Goal: Feedback & Contribution: Contribute content

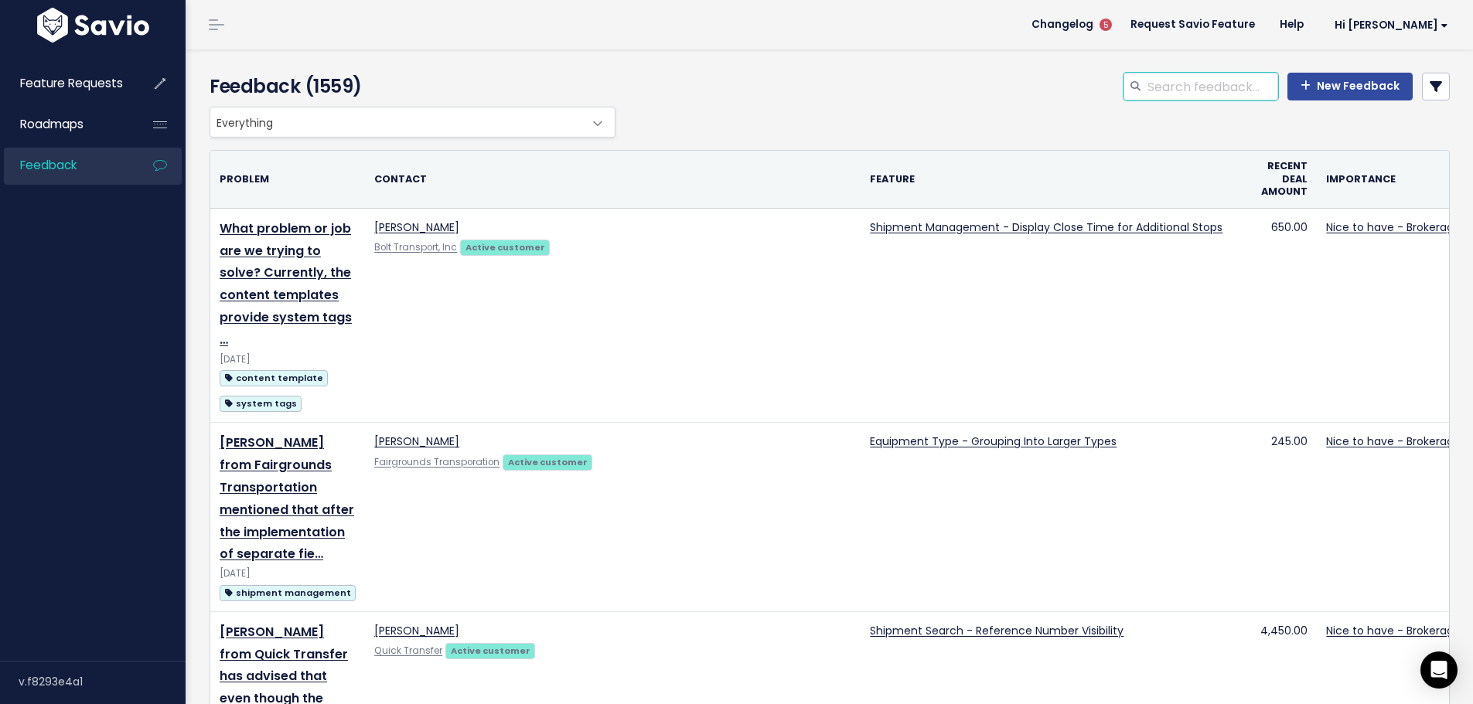
click at [1178, 82] on input "search" at bounding box center [1212, 87] width 132 height 28
type input "p"
type input "parade"
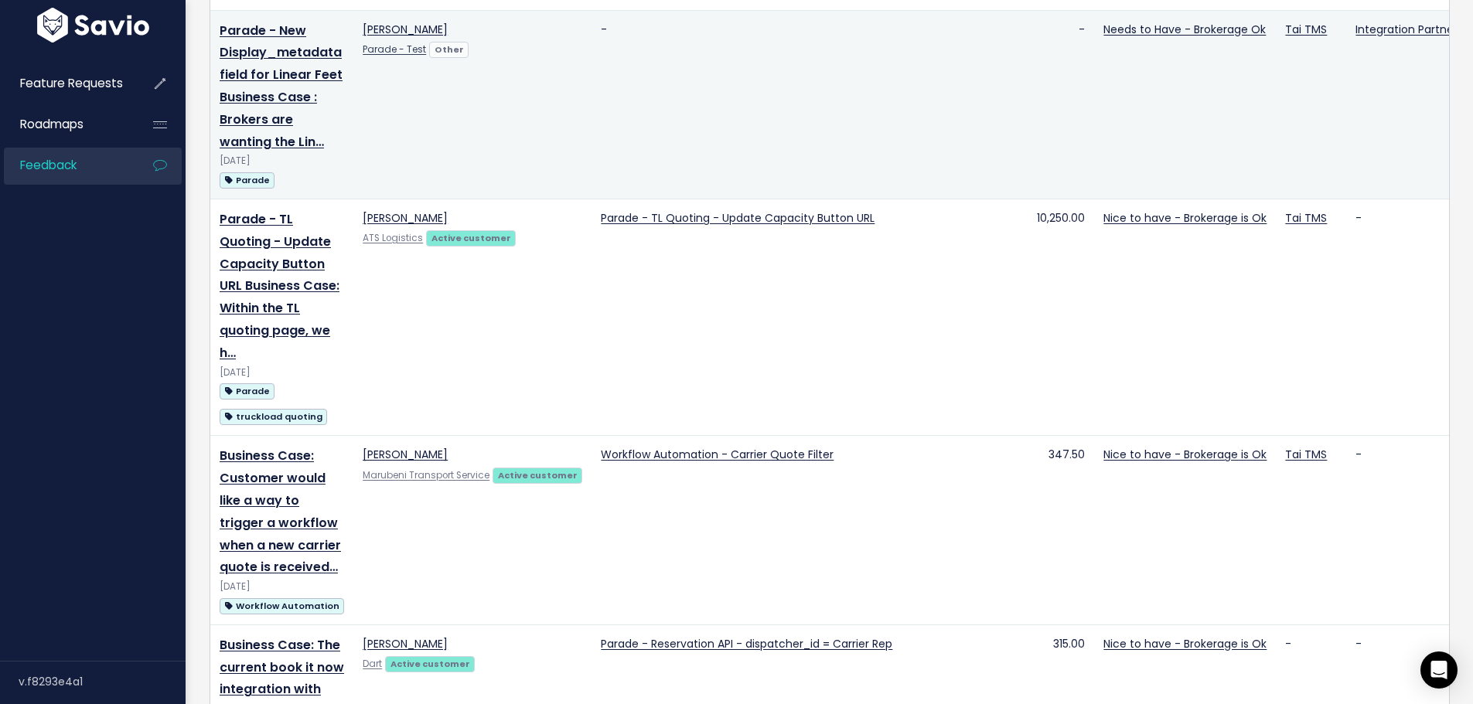
scroll to position [32, 0]
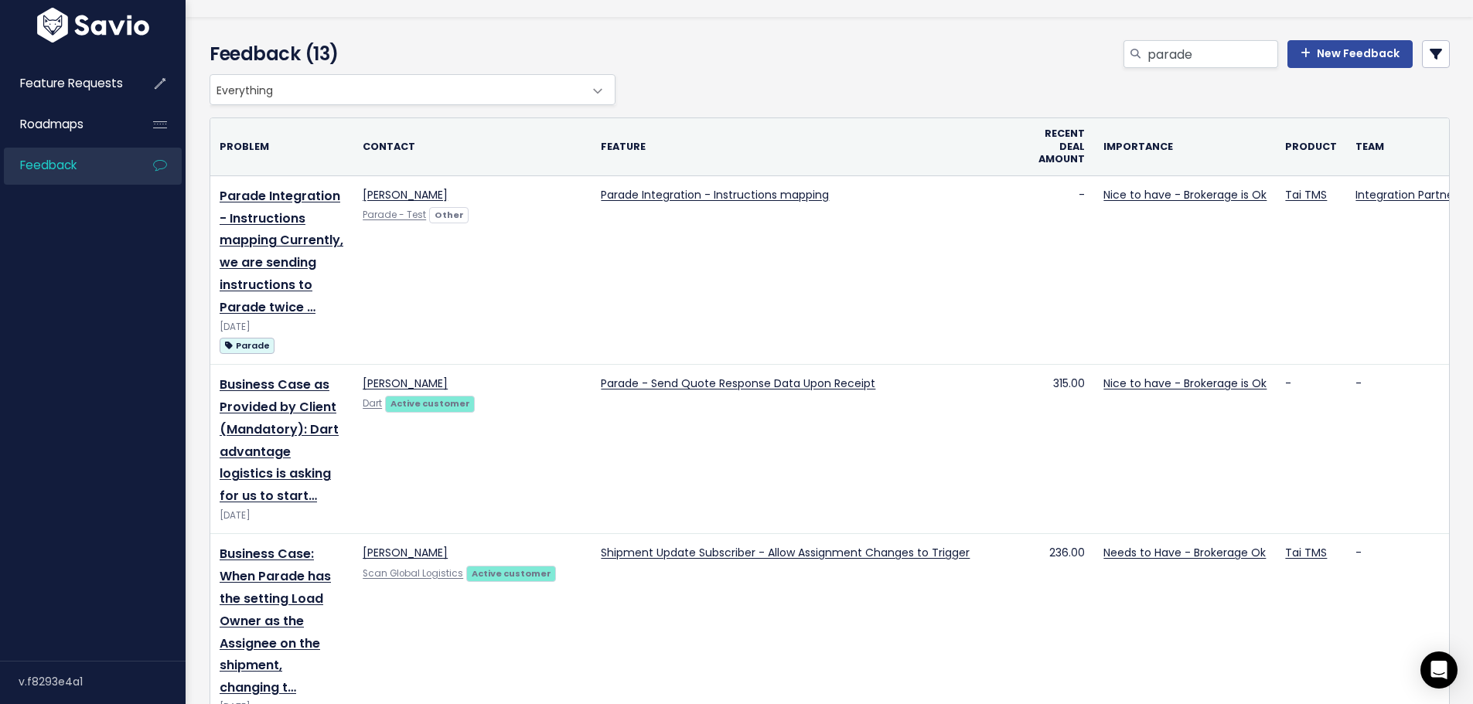
drag, startPoint x: 509, startPoint y: 538, endPoint x: 508, endPoint y: 319, distance: 218.8
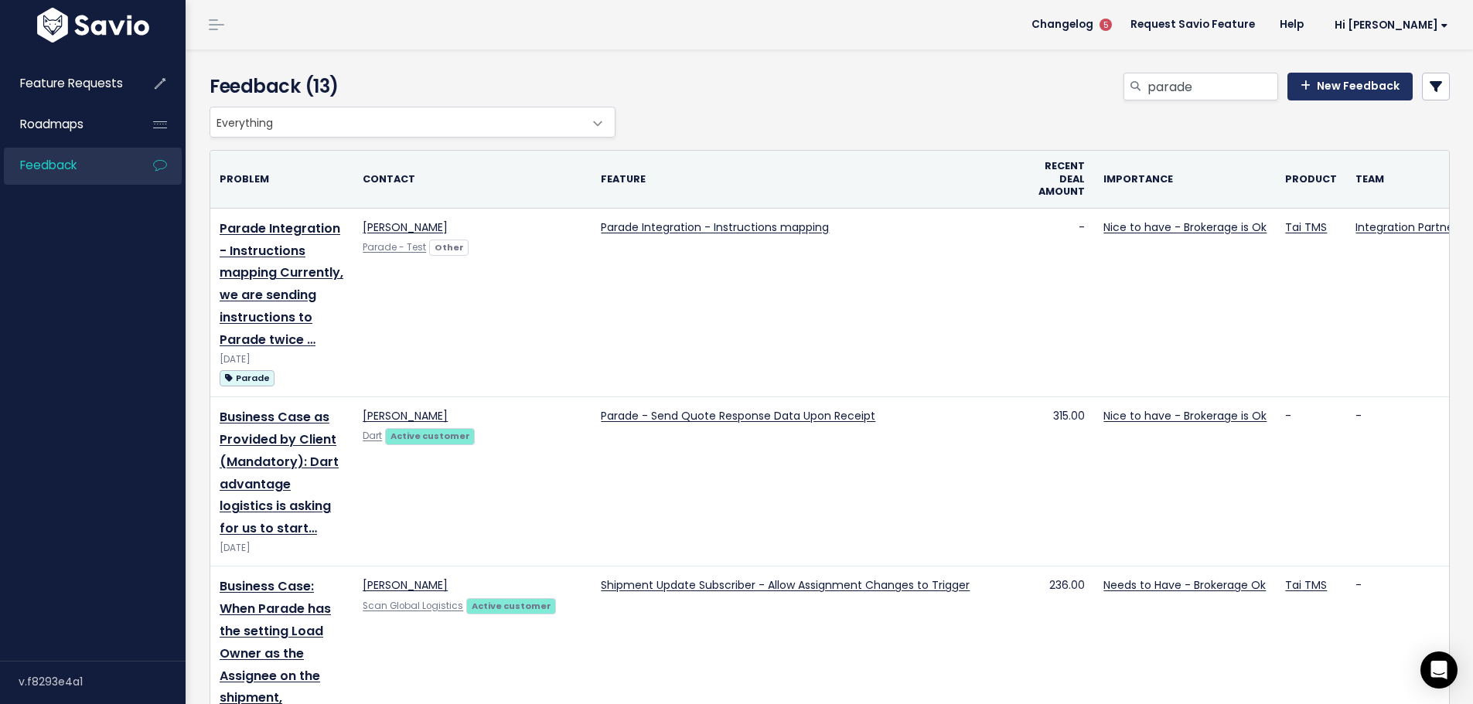
click at [1339, 99] on link "New Feedback" at bounding box center [1349, 87] width 125 height 28
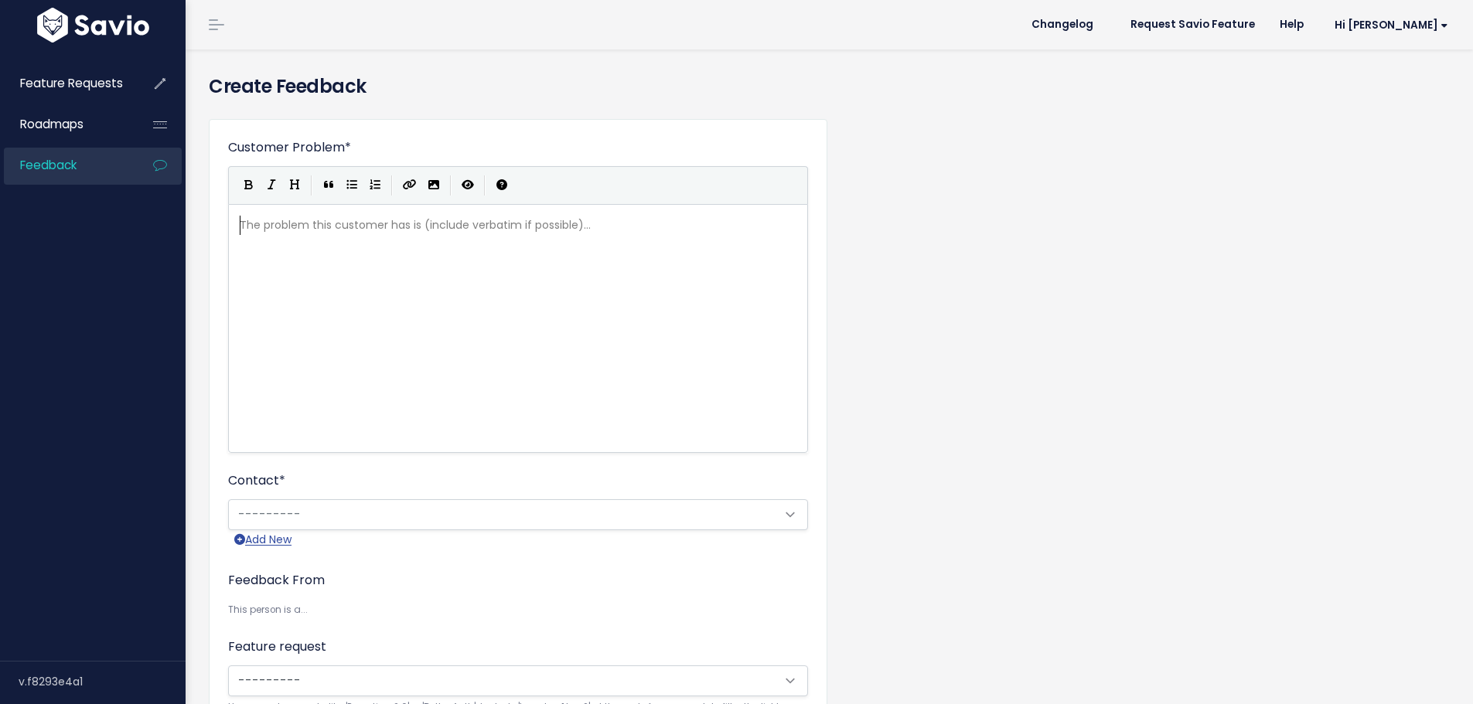
scroll to position [2, 0]
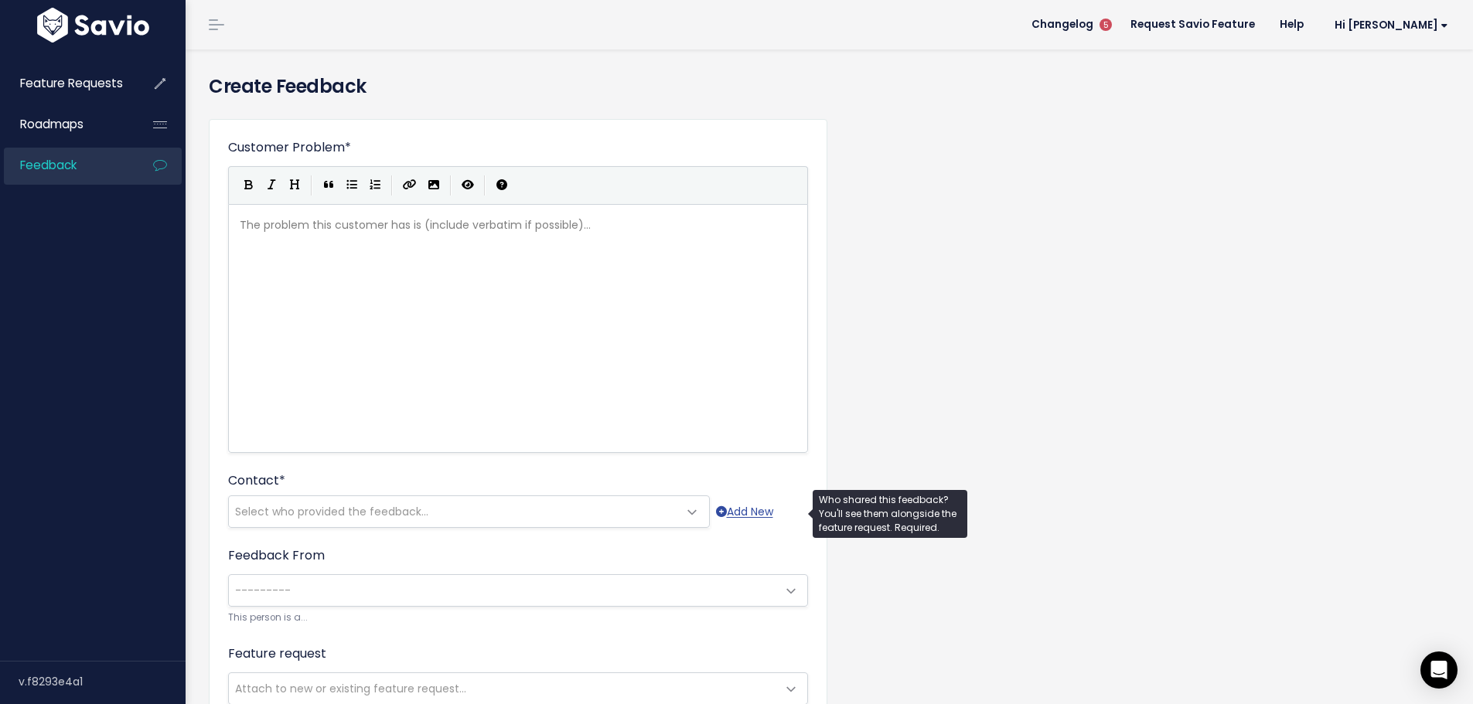
click at [303, 510] on span "Select who provided the feedback..." at bounding box center [331, 511] width 193 height 15
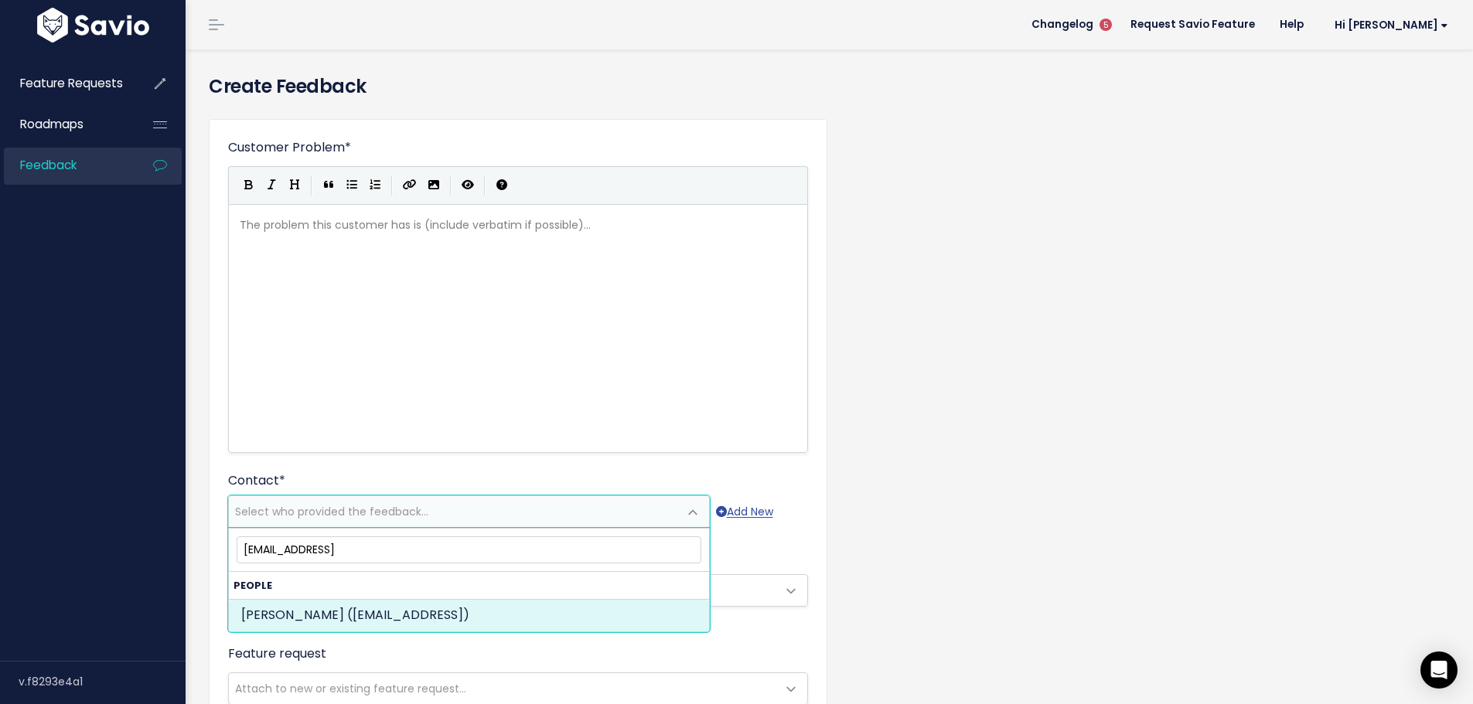
type input "support@parade.ai"
select select "OTHER"
select select "21702708"
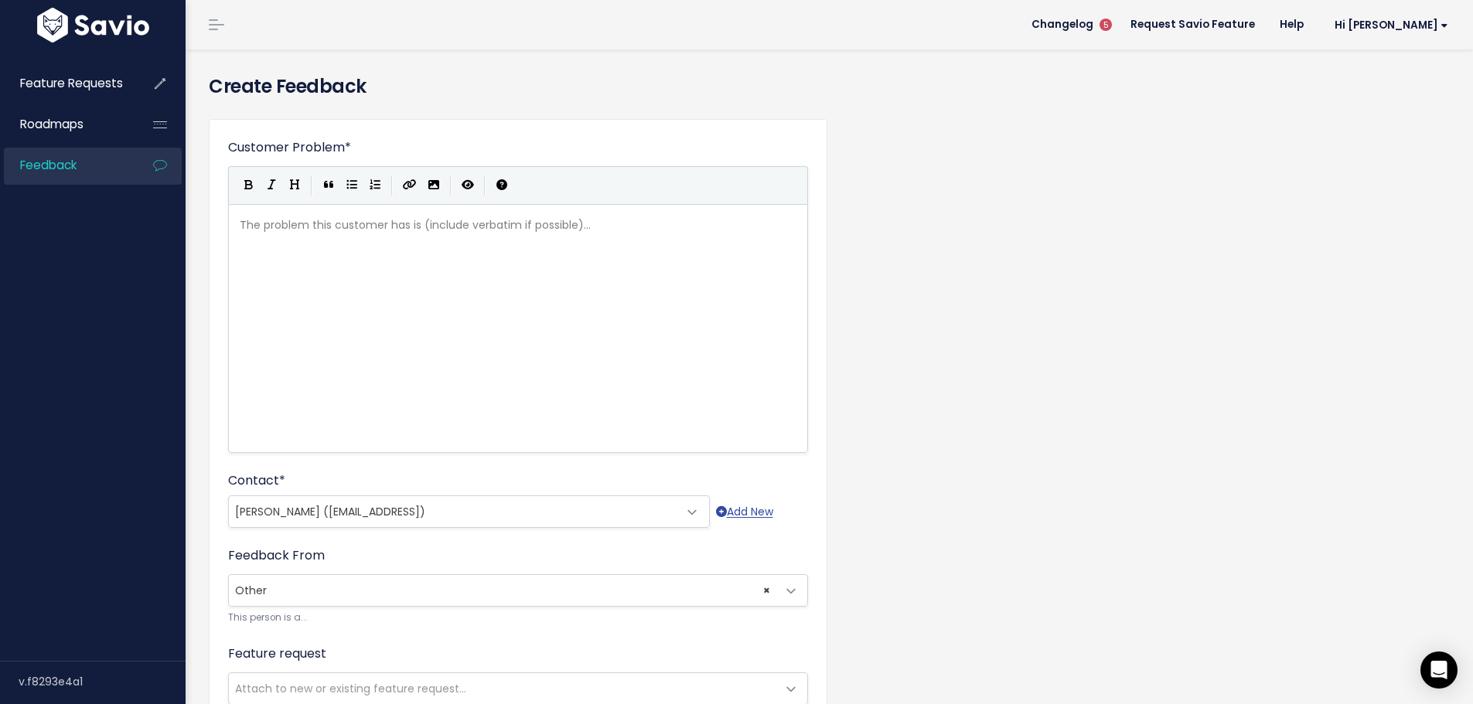
click at [276, 328] on div "The problem this customer has is (include verbatim if possible)... xxxxxxxxxx ​" at bounding box center [538, 348] width 602 height 271
click at [377, 259] on div "The problem this customer has is (include verbatim if possible)... xxxxxxxxxx ​" at bounding box center [538, 348] width 602 height 271
type textarea "Parade reached out in behlaf"
type textarea "alf"
type textarea "alf od"
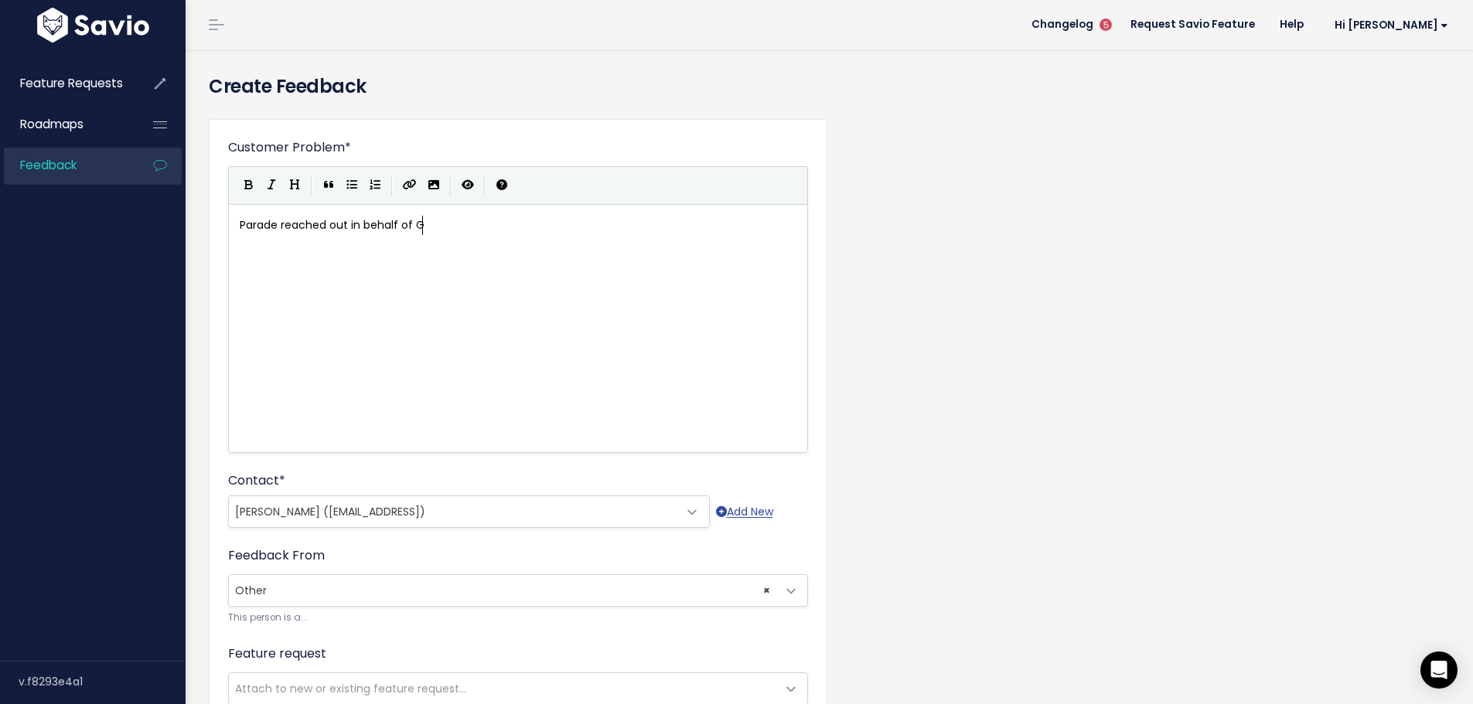
type textarea "f Gl"
type textarea "eli"
type textarea "h"
type textarea "Helix Logistics:"
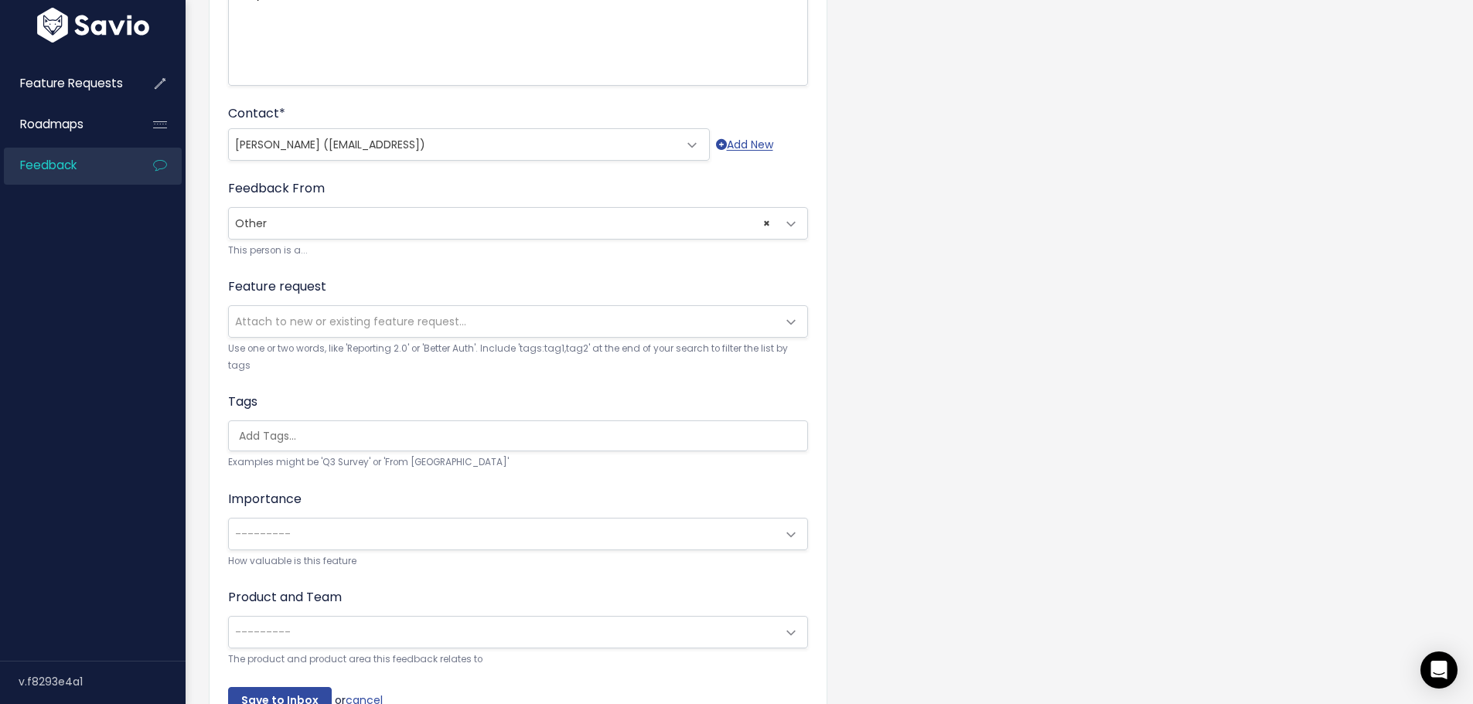
scroll to position [387, 0]
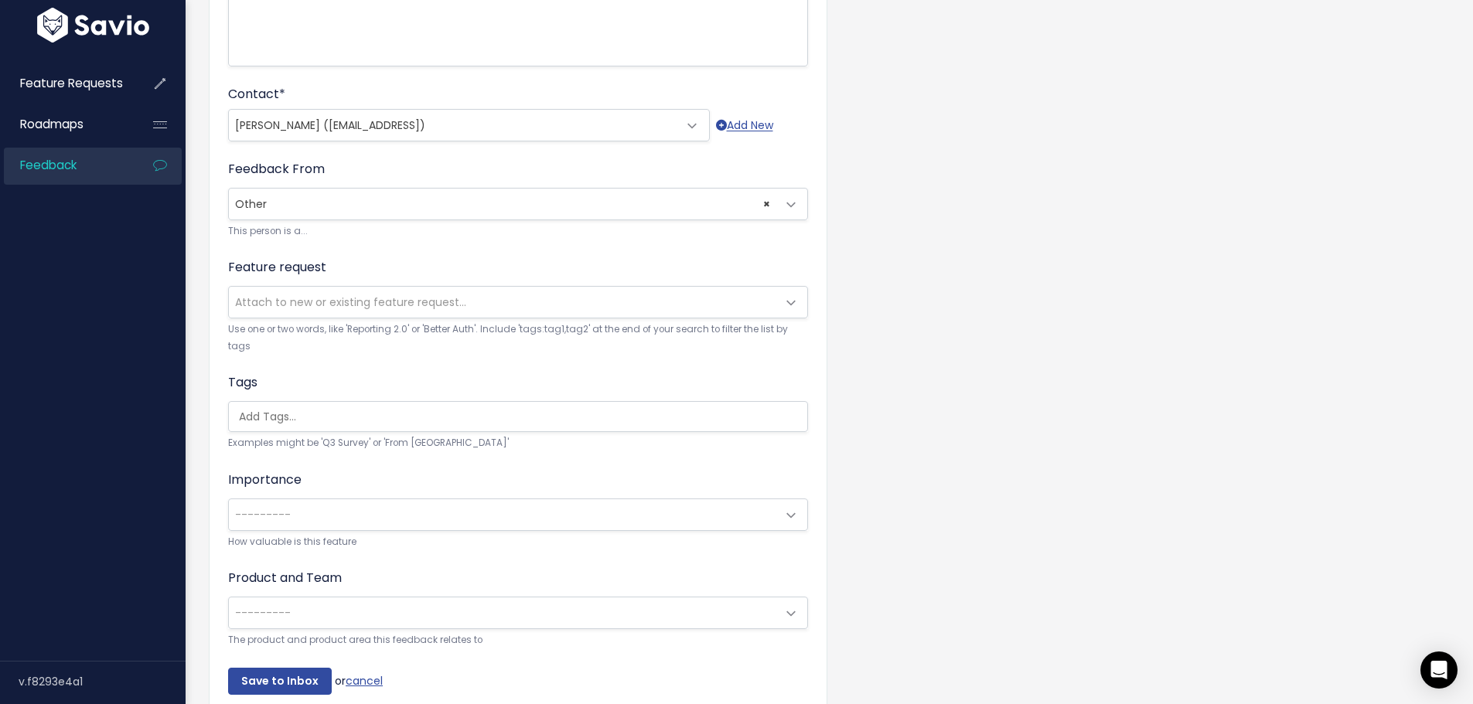
click at [295, 295] on span "Attach to new or existing feature request..." at bounding box center [350, 302] width 231 height 15
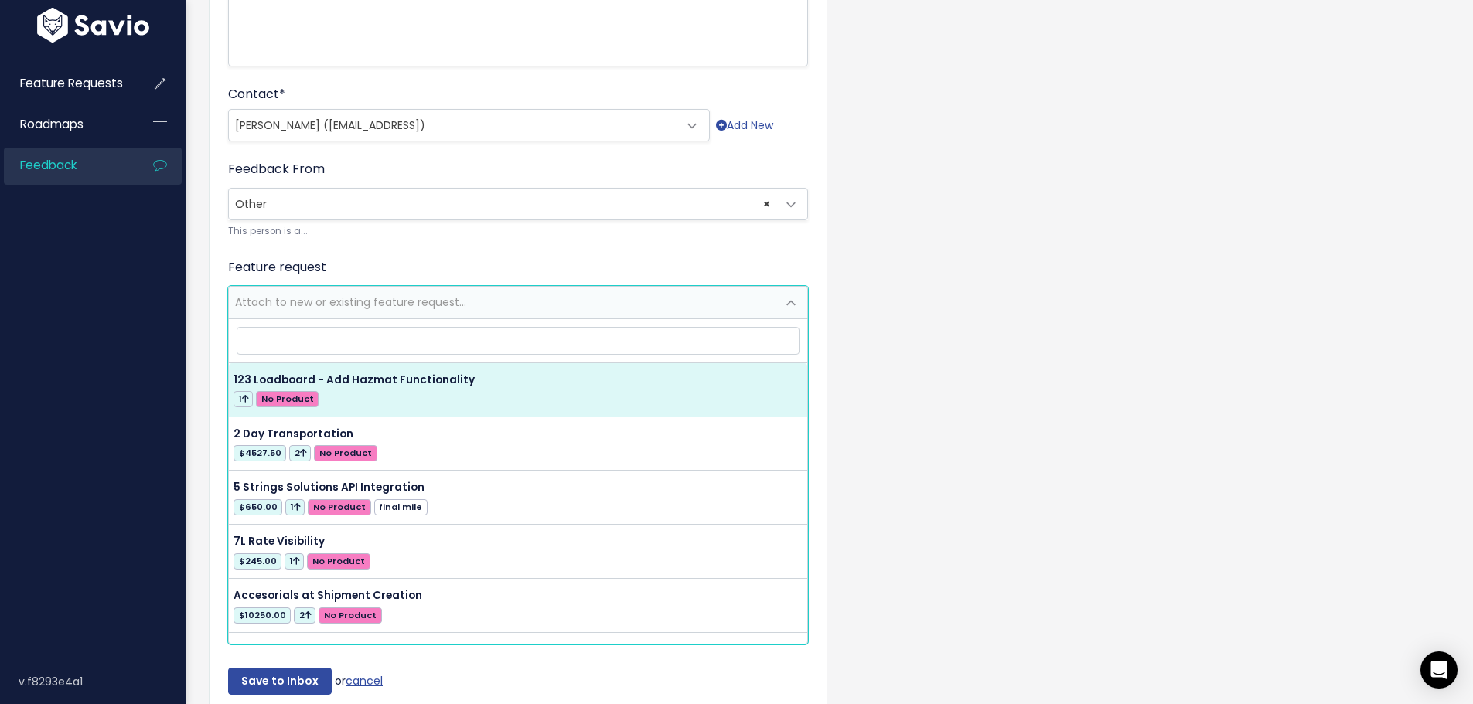
click at [303, 271] on label "Feature request" at bounding box center [277, 267] width 98 height 19
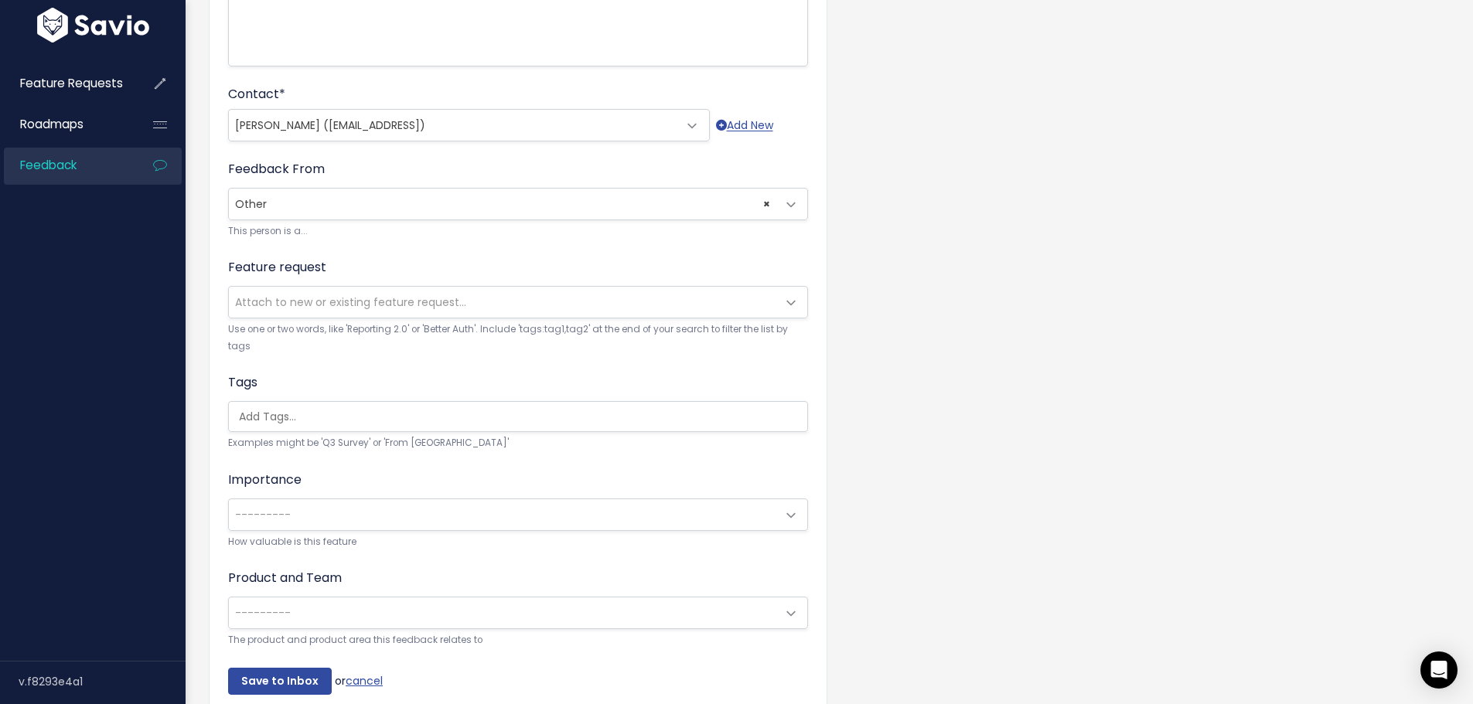
click at [248, 398] on div "Tags Examples might be 'Q3 Survey' or 'From Skype'" at bounding box center [518, 412] width 580 height 78
click at [264, 417] on input "search" at bounding box center [522, 417] width 578 height 16
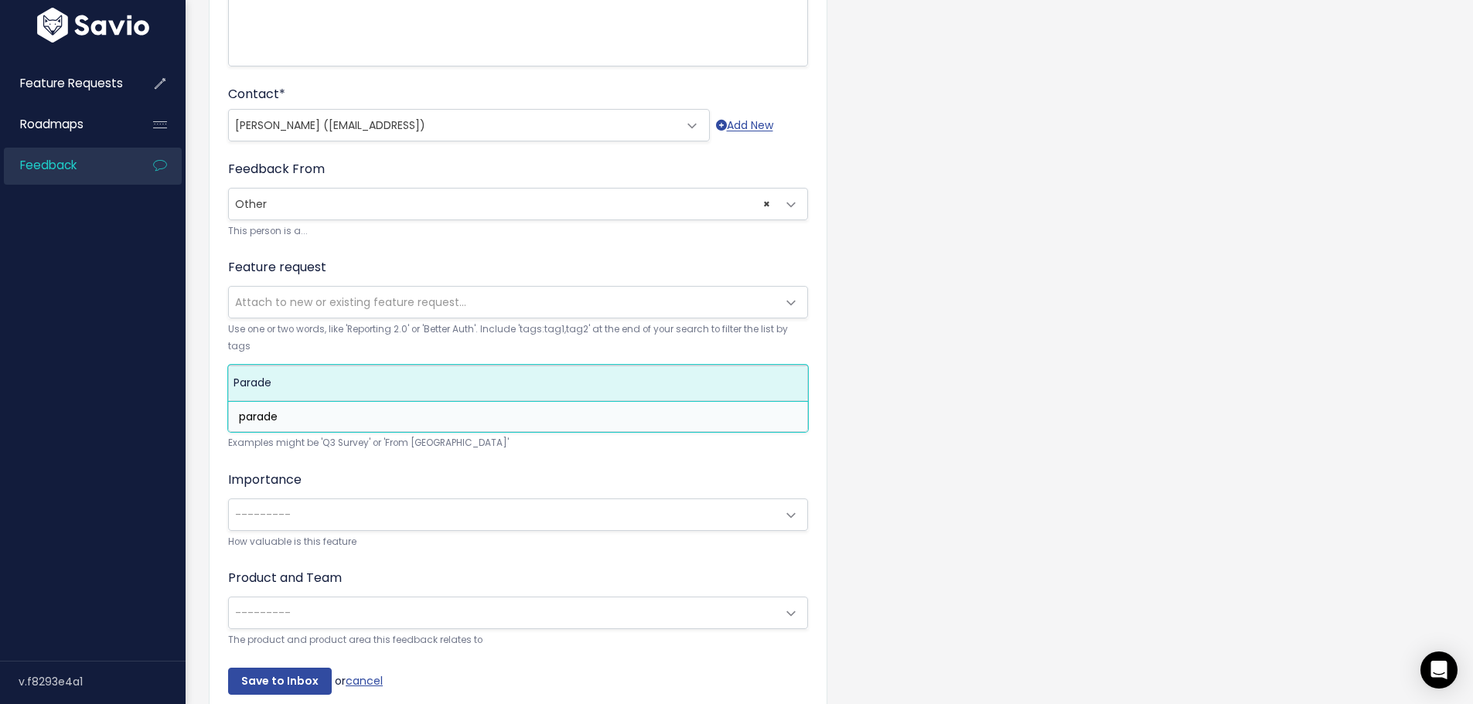
type input "parade"
click at [274, 405] on ul "parade" at bounding box center [518, 416] width 578 height 29
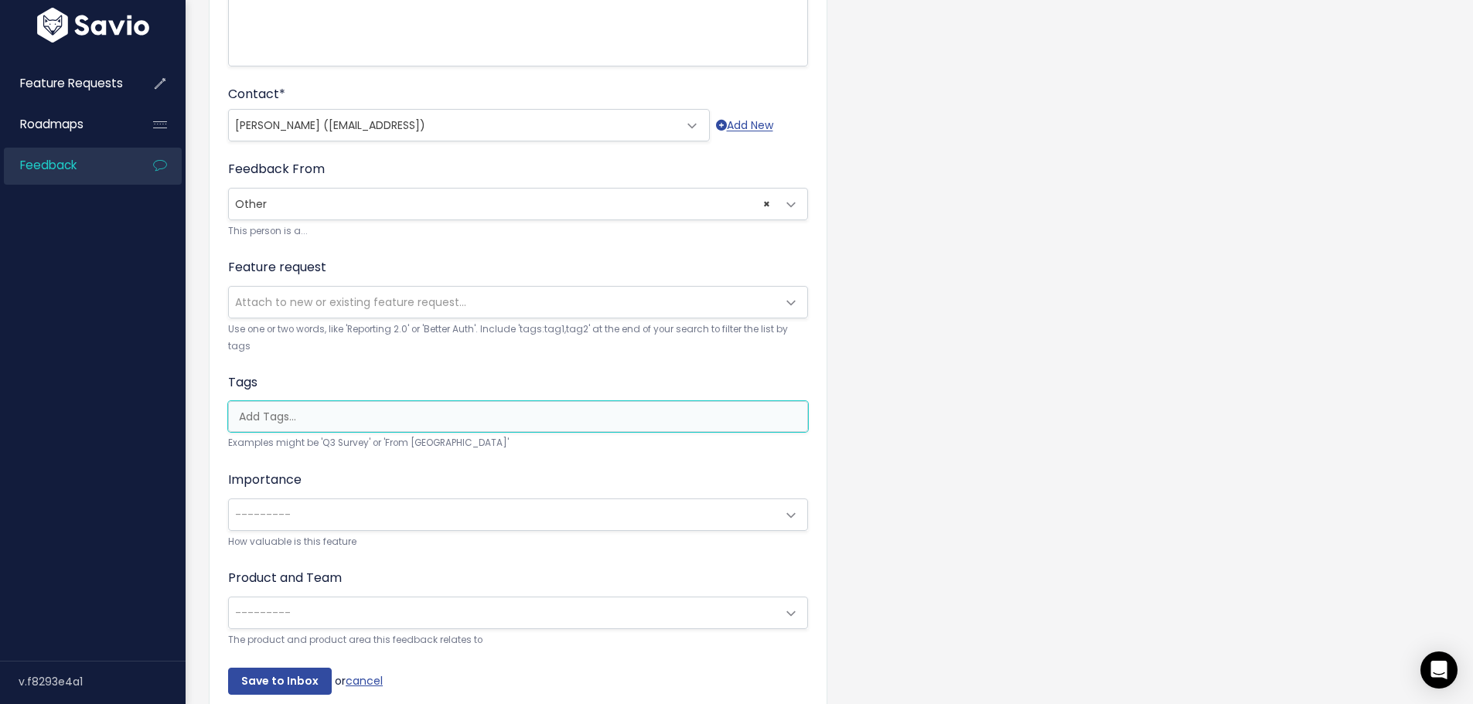
scroll to position [0, 4]
click at [272, 417] on input "search" at bounding box center [518, 417] width 578 height 16
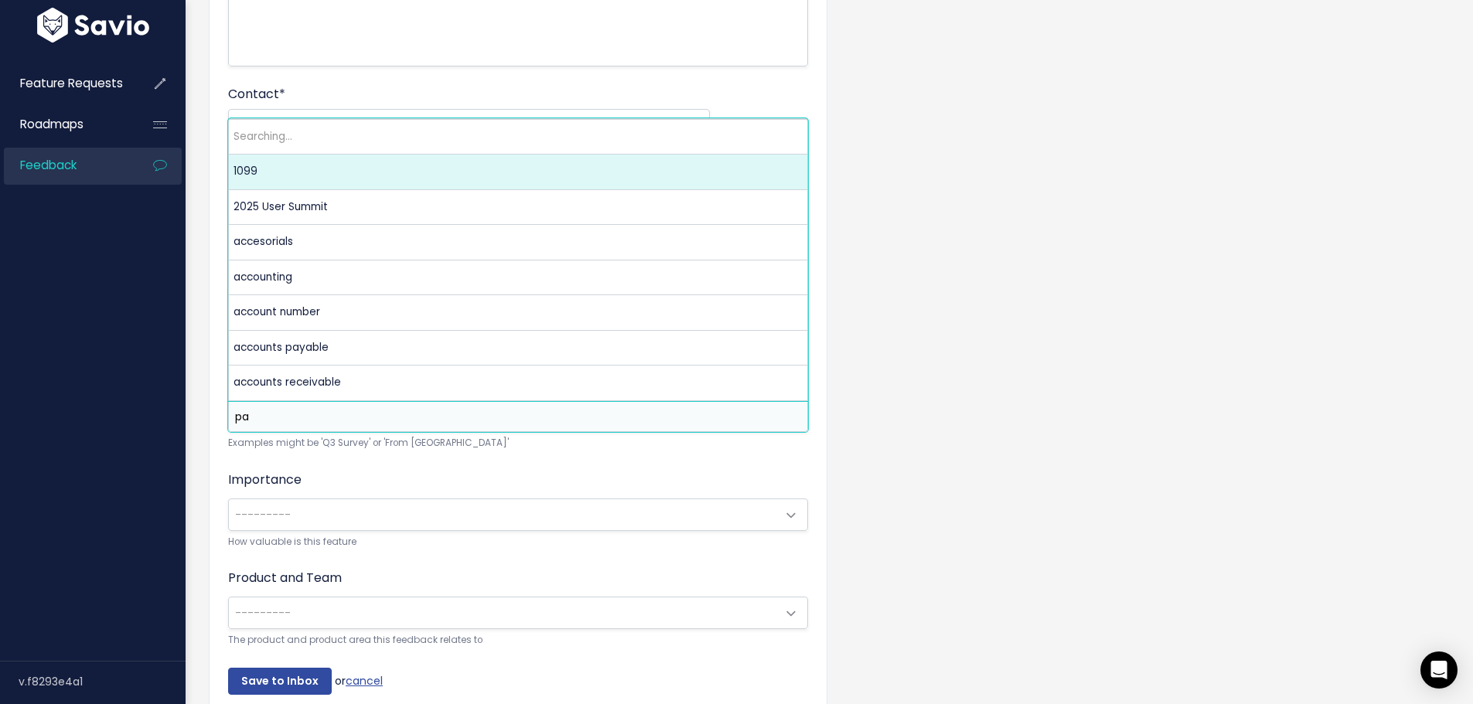
scroll to position [0, 0]
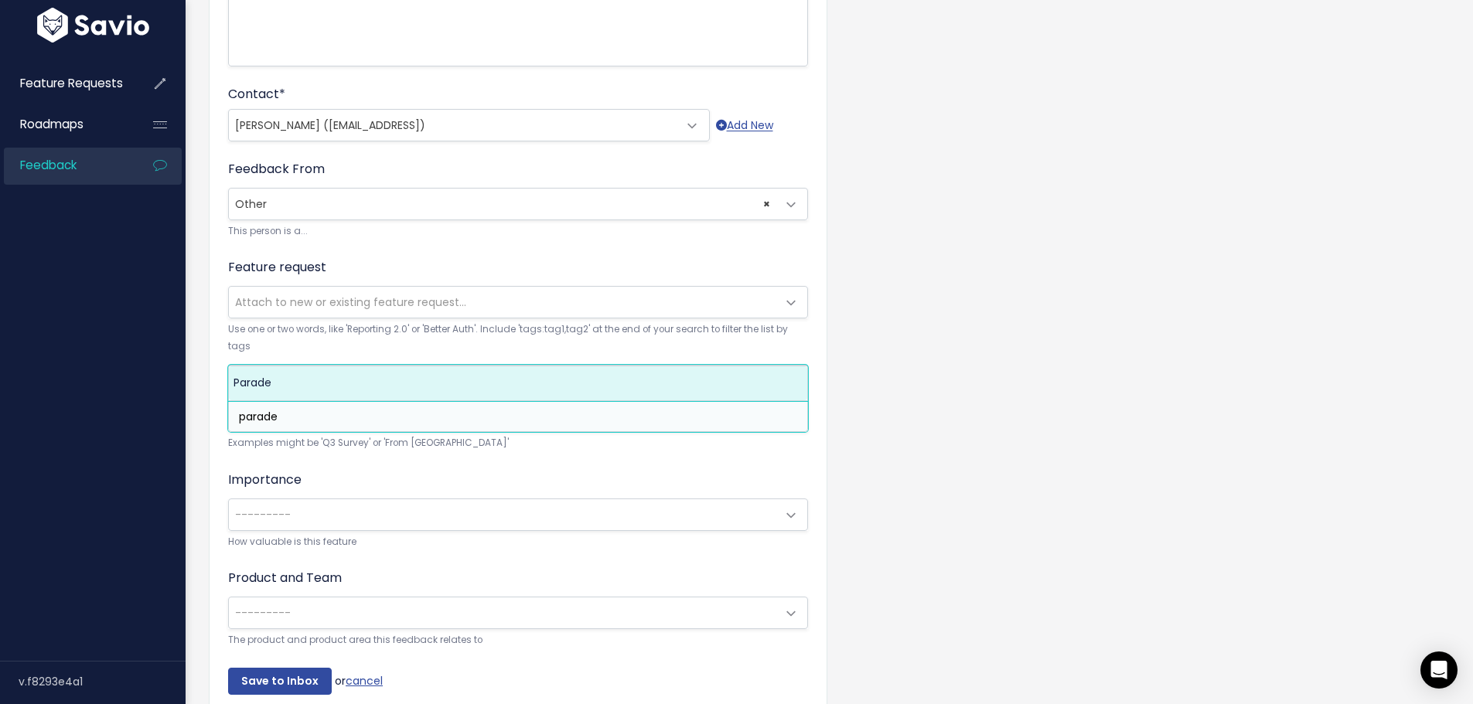
type input "parade"
select select "6379"
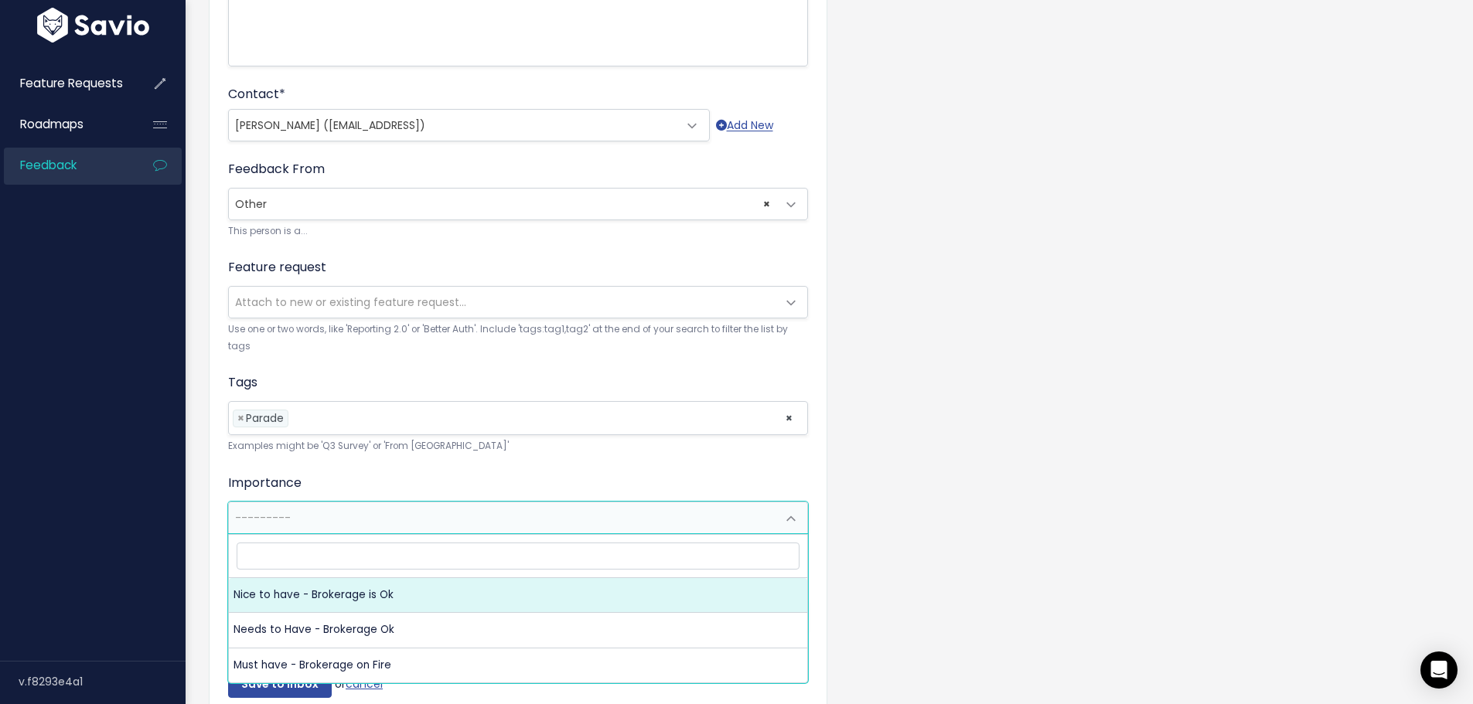
click at [257, 518] on span "---------" at bounding box center [263, 517] width 56 height 15
select select "NICE_TO_HAVE"
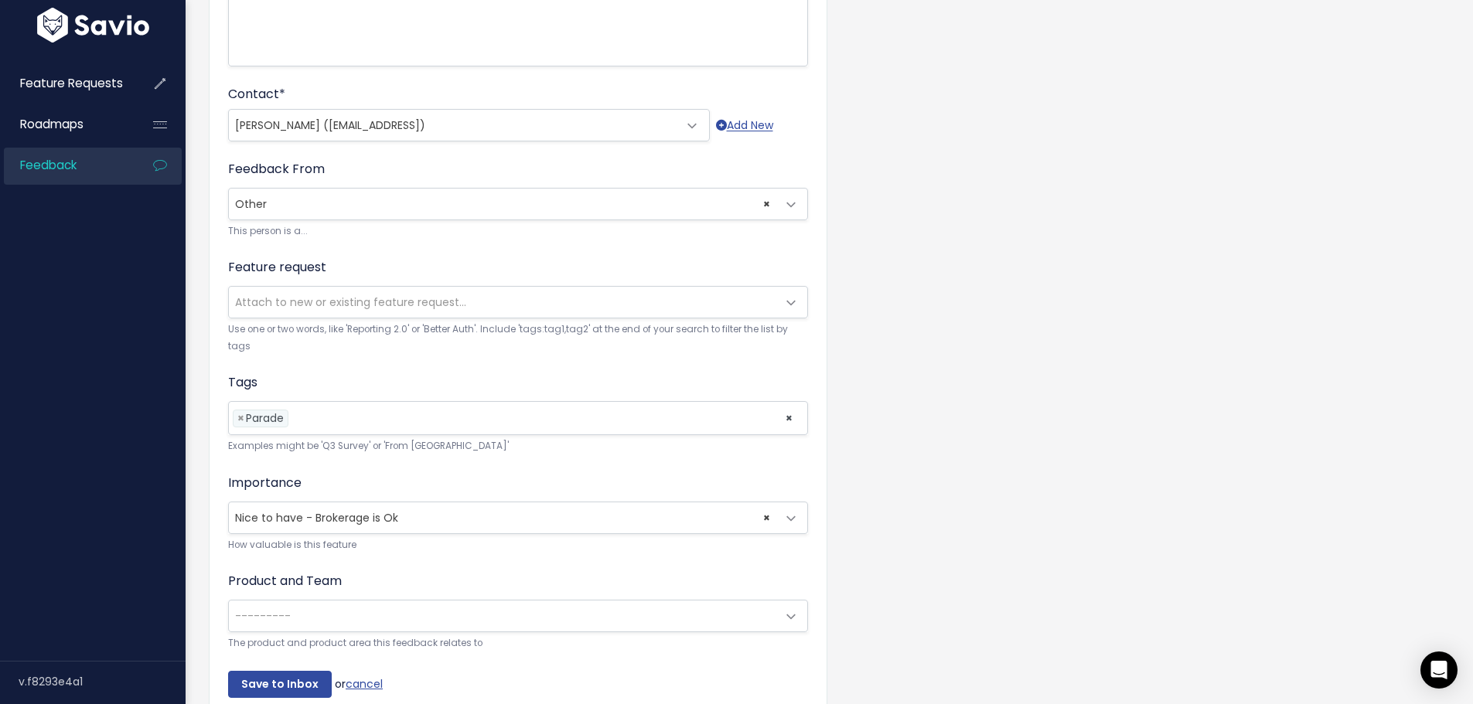
click at [272, 615] on span "---------" at bounding box center [263, 616] width 56 height 15
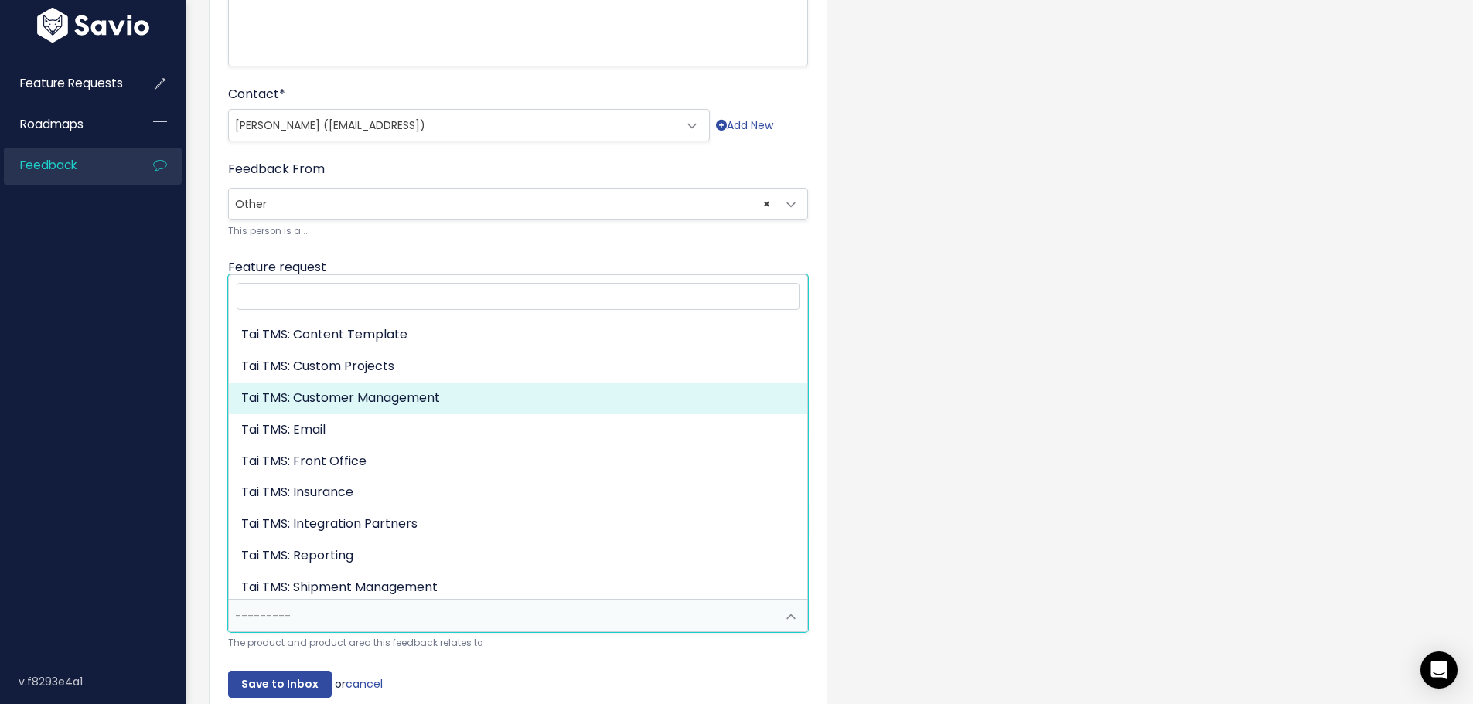
scroll to position [269, 0]
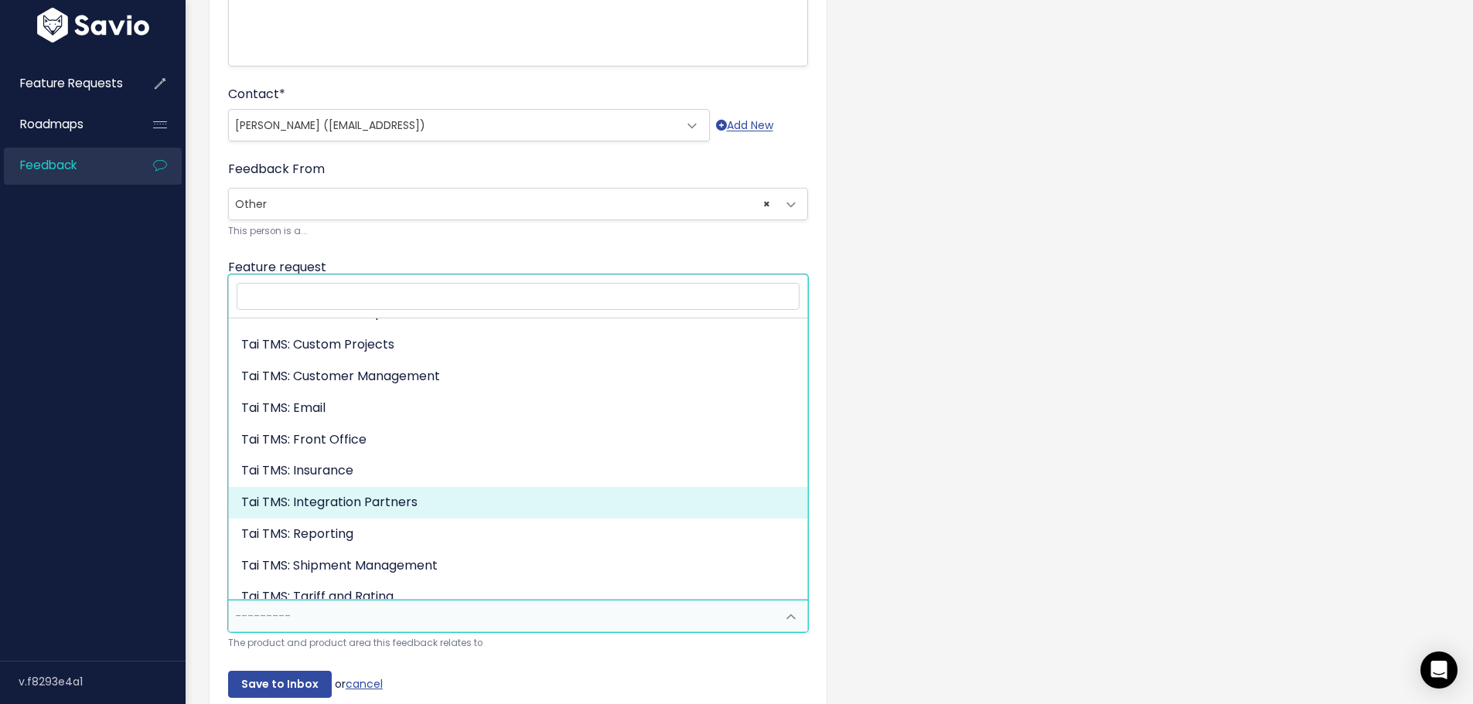
select select "MAIN:INTEGRATION_PARTNERS"
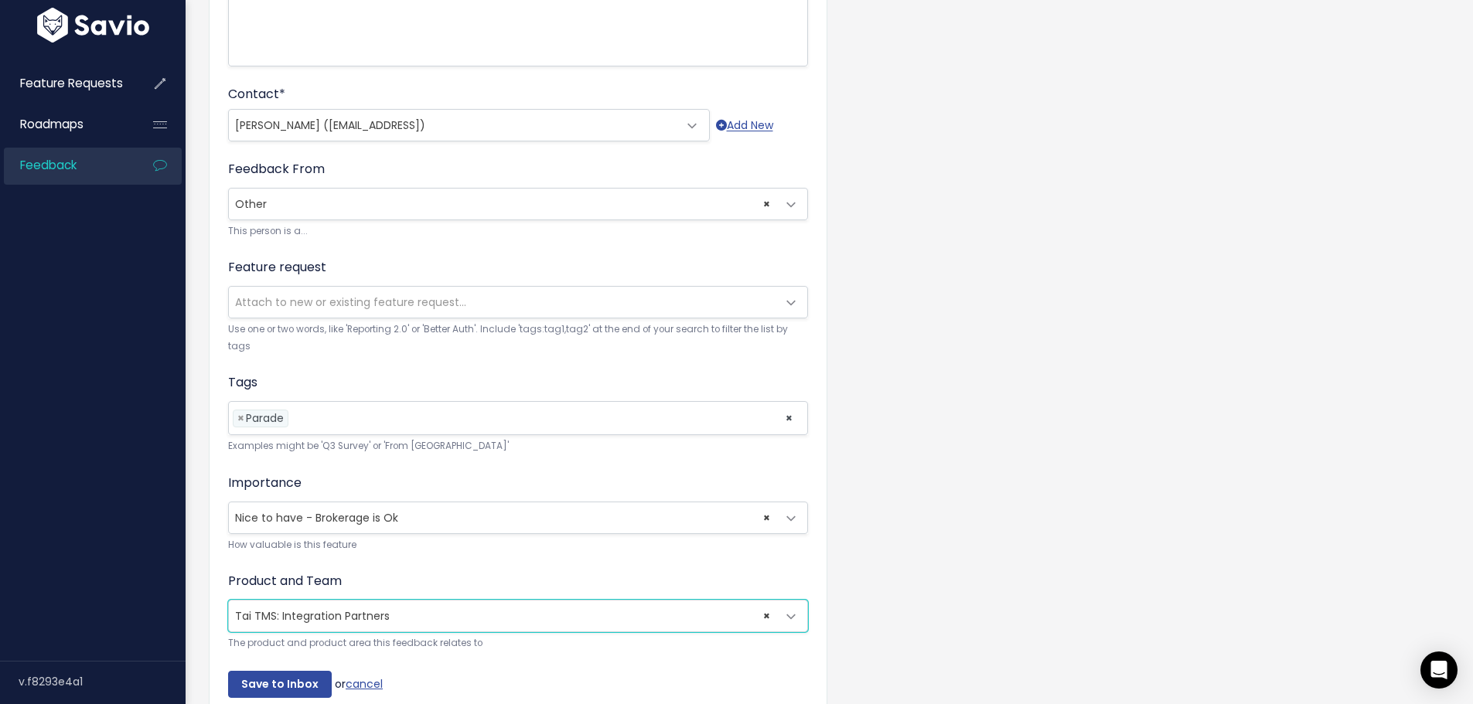
scroll to position [472, 0]
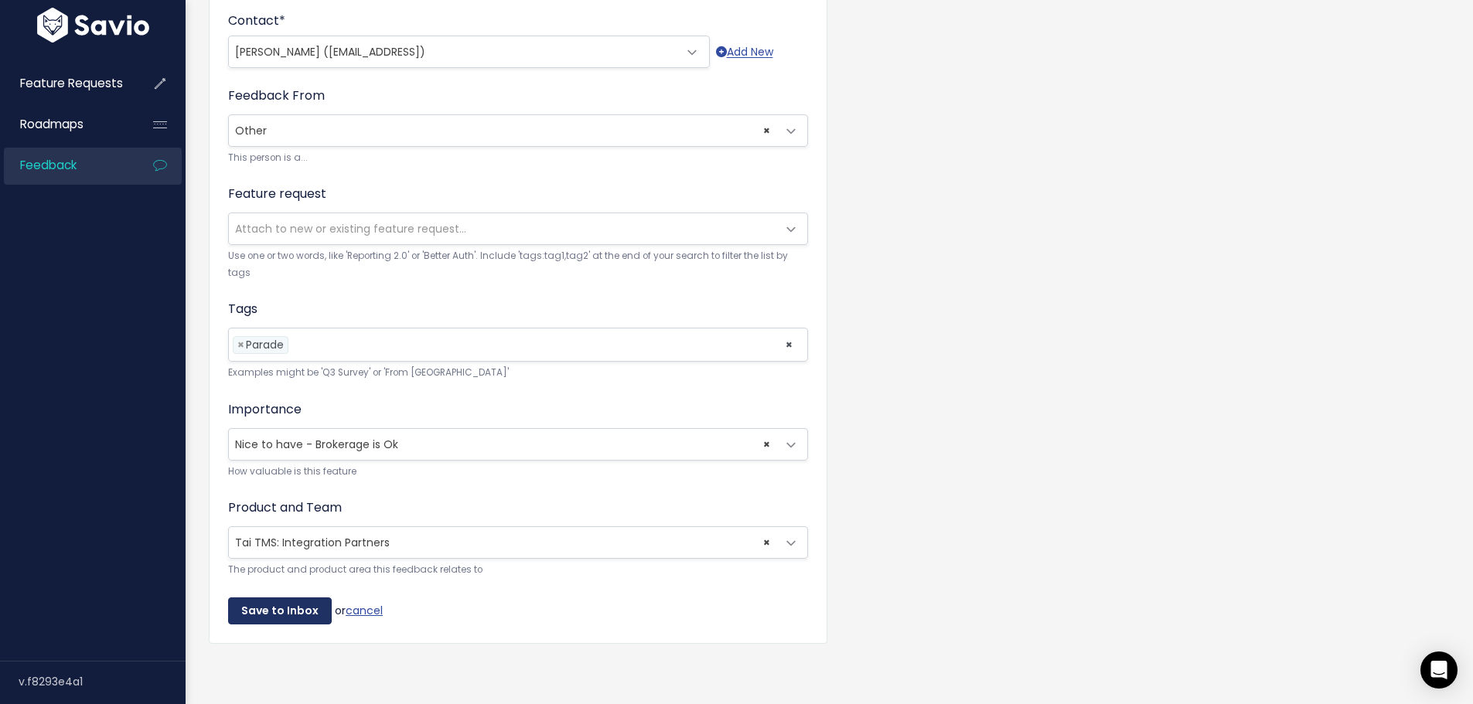
click at [276, 598] on input "Save to Inbox" at bounding box center [280, 612] width 104 height 28
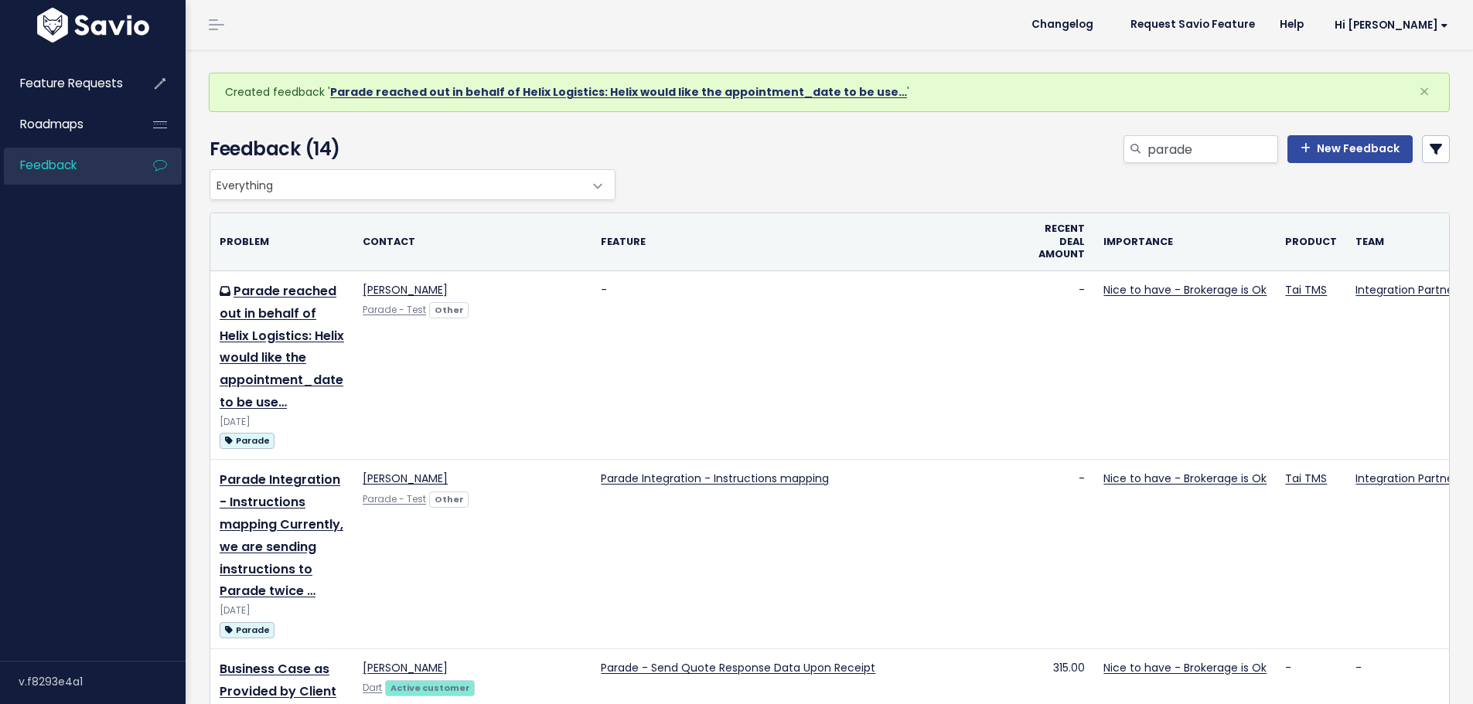
click at [401, 89] on link "Parade reached out in behalf of Helix Logistics: Helix would like the appointme…" at bounding box center [618, 91] width 577 height 15
